Goal: Information Seeking & Learning: Learn about a topic

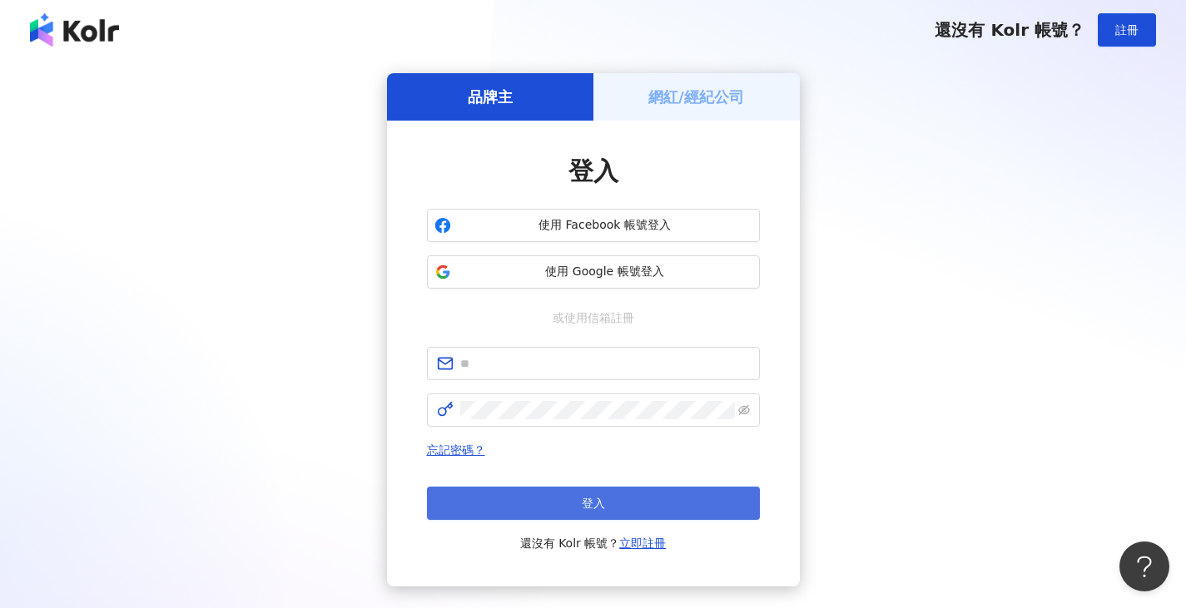
scroll to position [103, 0]
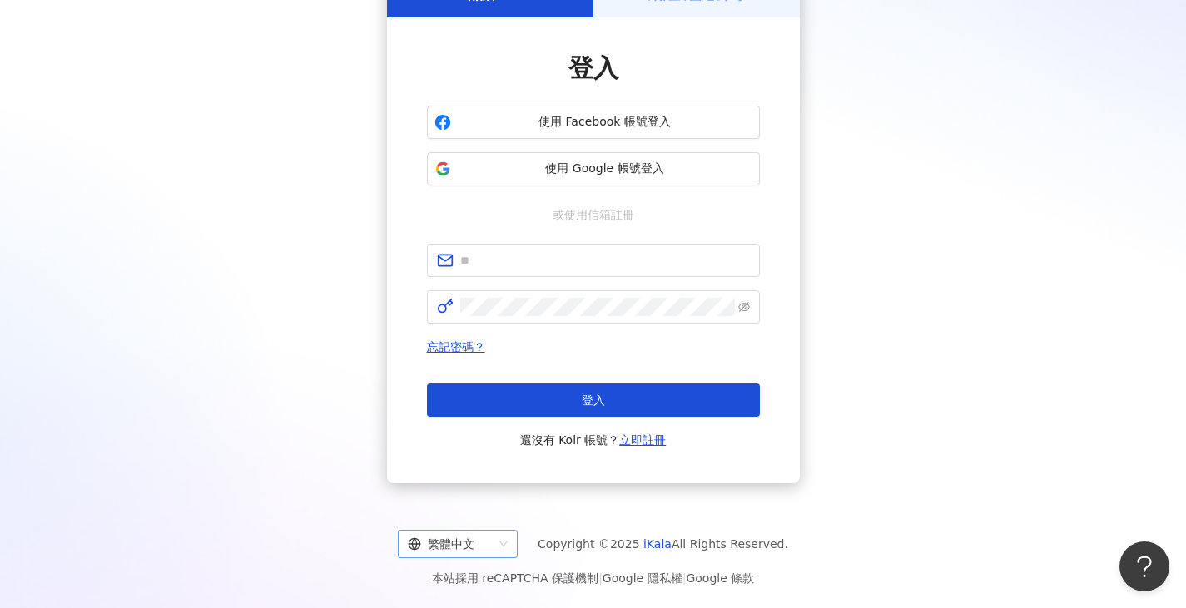
click at [479, 548] on div "繁體中文" at bounding box center [450, 544] width 85 height 27
click at [470, 480] on div "English" at bounding box center [471, 481] width 93 height 18
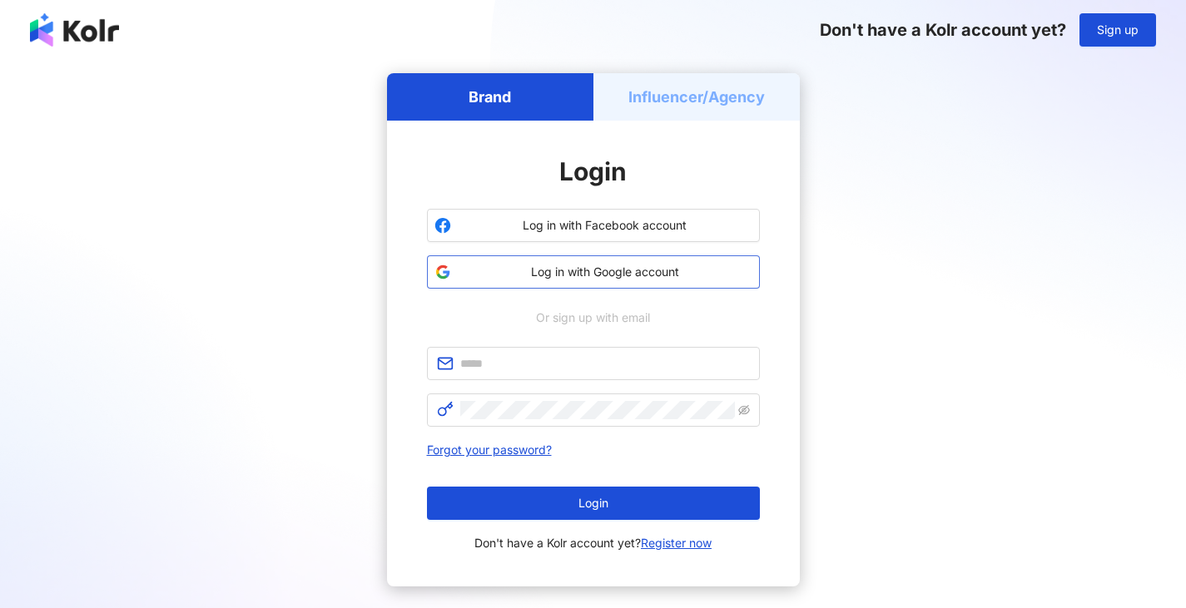
click at [638, 269] on span "Log in with Google account" at bounding box center [605, 272] width 295 height 17
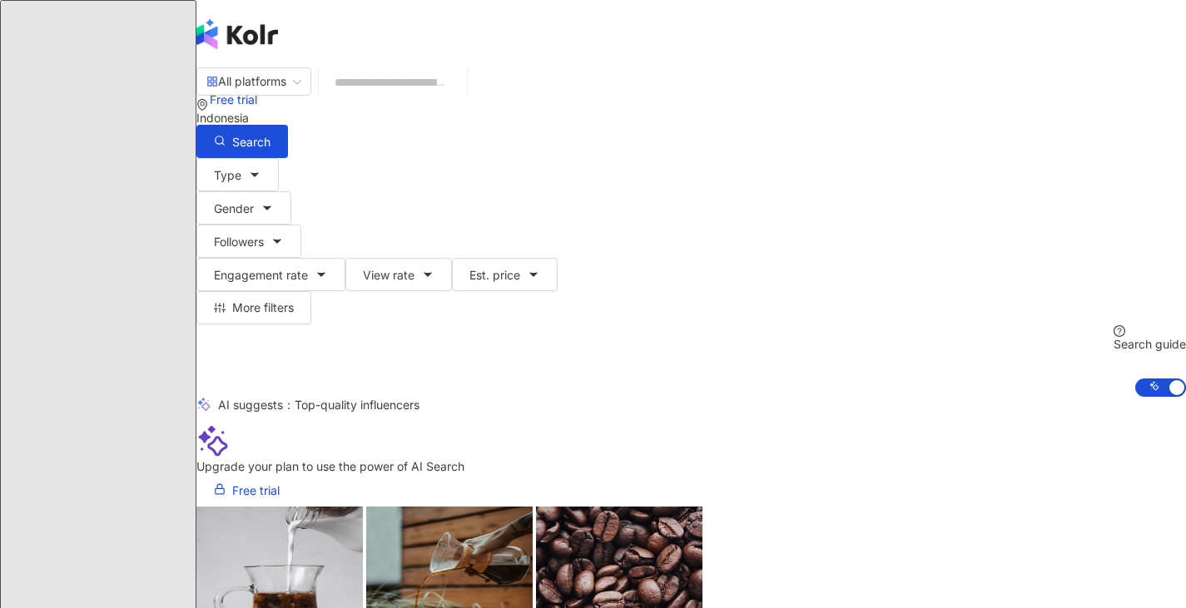
click at [219, 225] on span "W" at bounding box center [213, 234] width 12 height 18
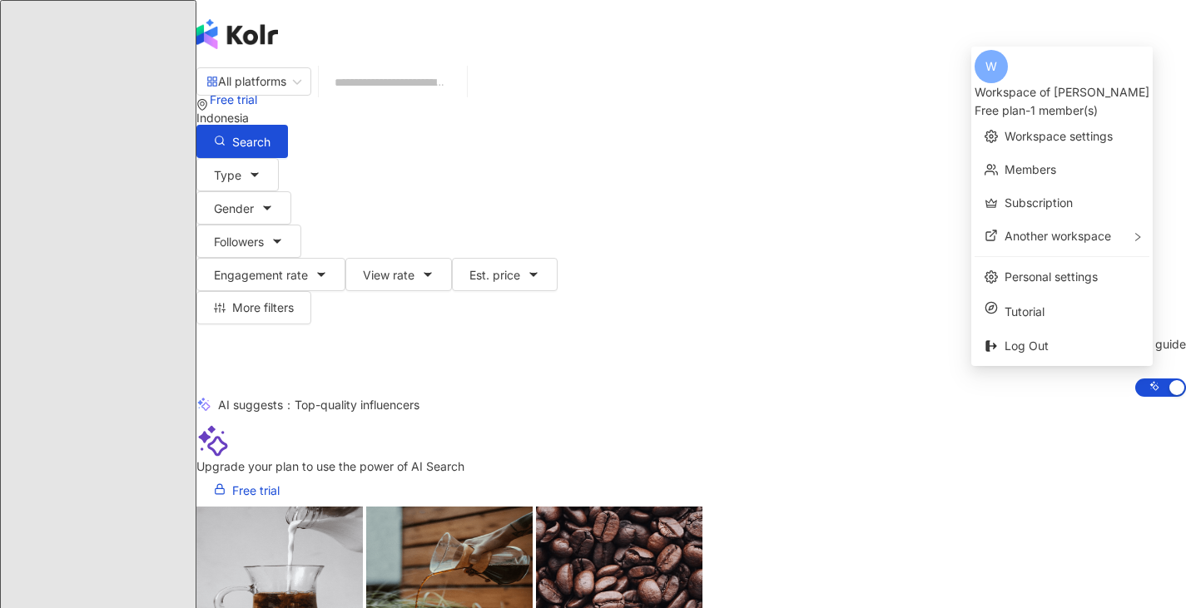
click at [219, 225] on span "W" at bounding box center [213, 234] width 12 height 18
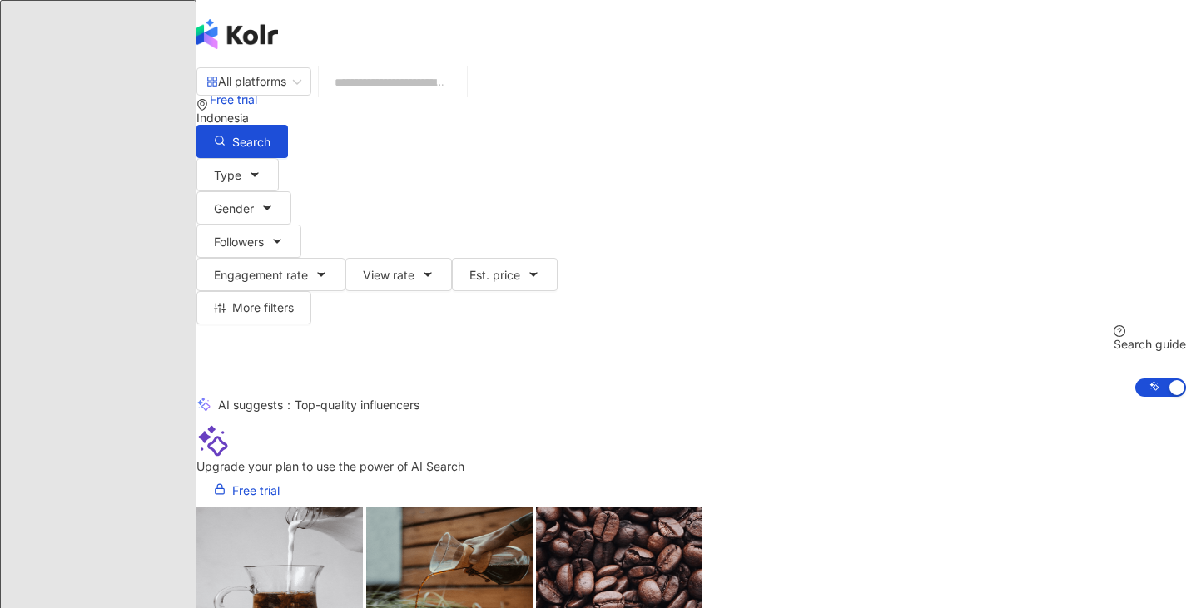
click at [748, 116] on div "All platforms Indonesia Search" at bounding box center [691, 113] width 990 height 92
click at [460, 98] on input "search" at bounding box center [392, 83] width 135 height 32
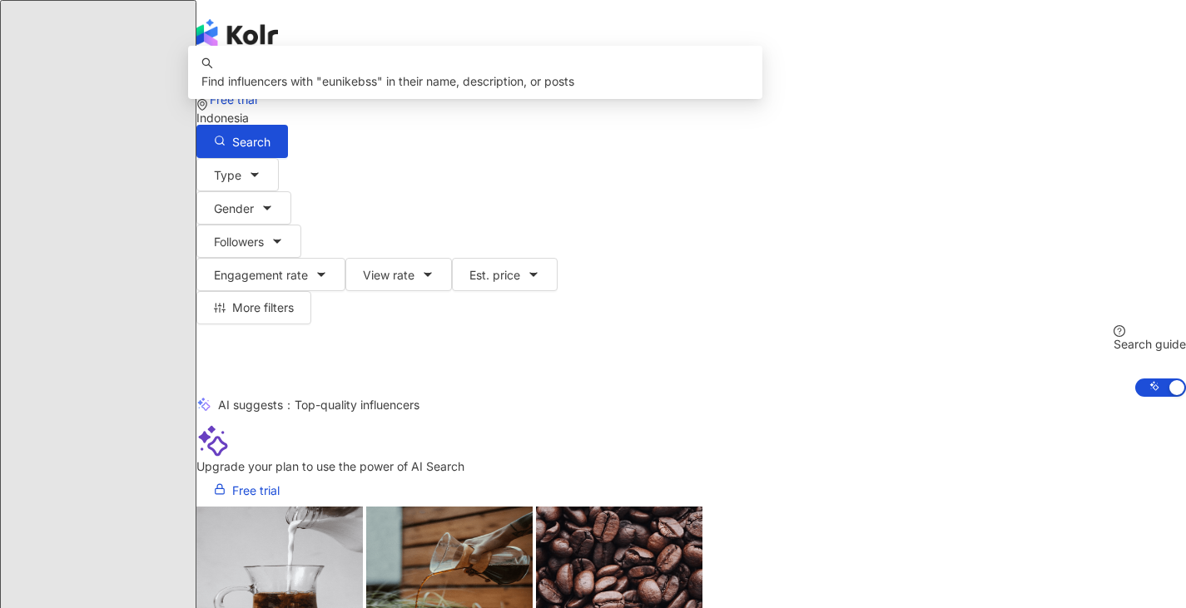
type input "**********"
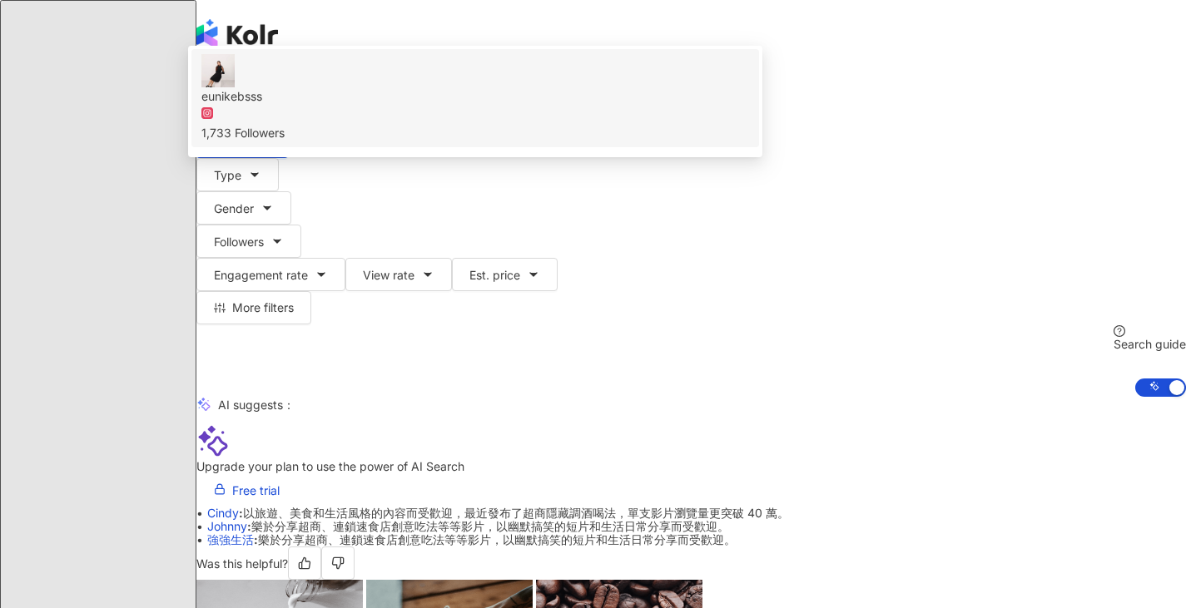
click at [702, 106] on span "eunikebsss" at bounding box center [475, 96] width 548 height 18
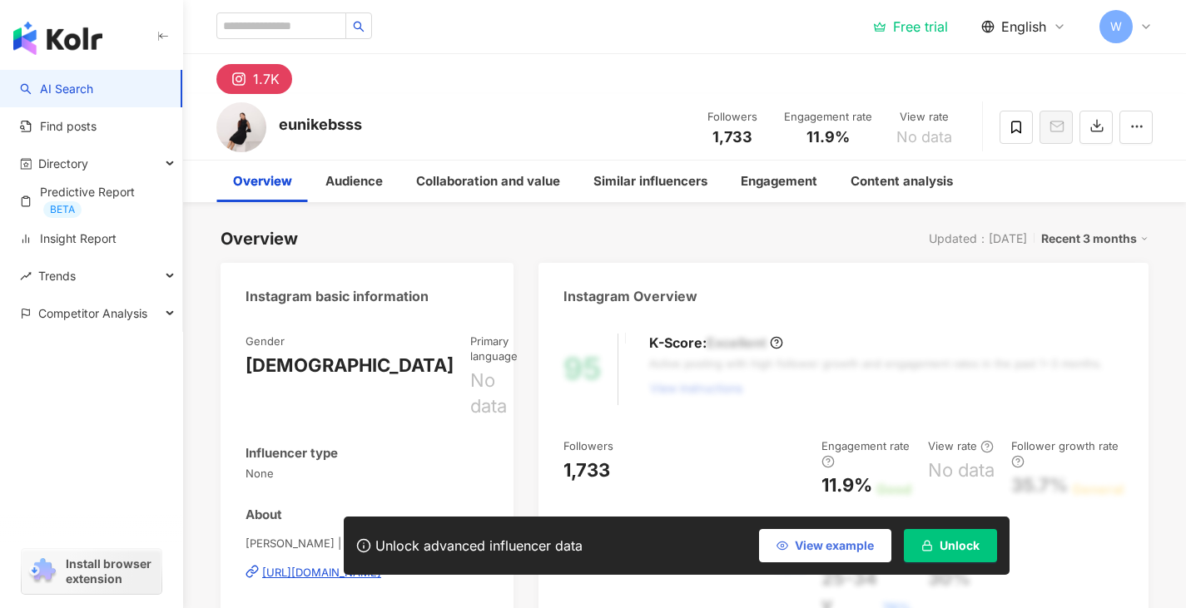
click at [809, 542] on span "View example" at bounding box center [834, 545] width 79 height 13
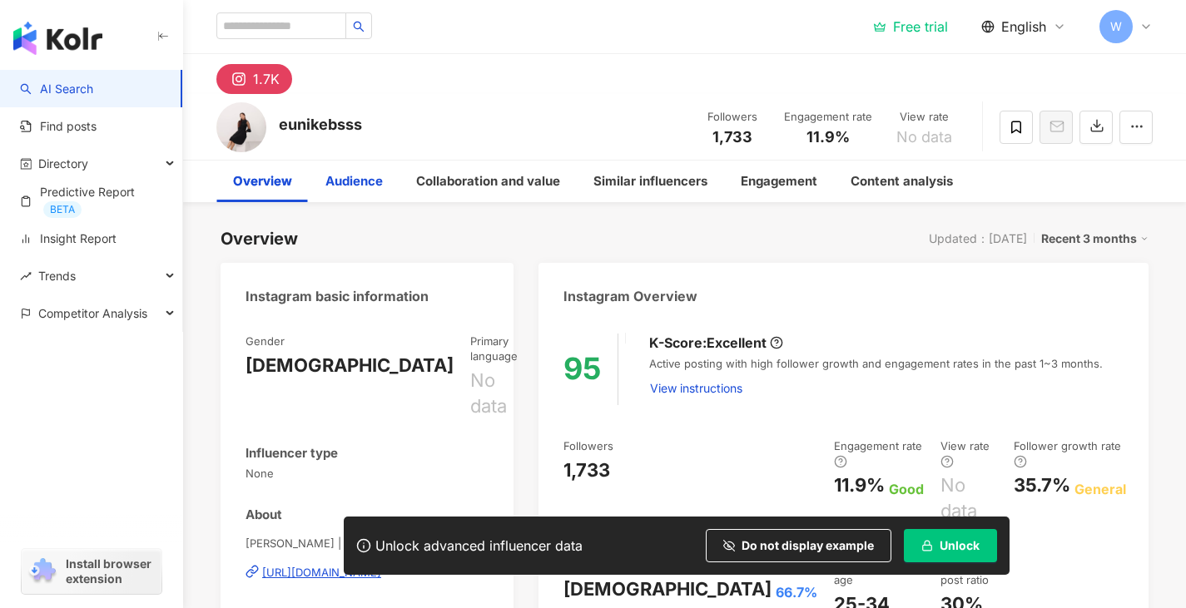
click at [345, 184] on div "Audience" at bounding box center [353, 181] width 57 height 20
